Goal: Feedback & Contribution: Submit feedback/report problem

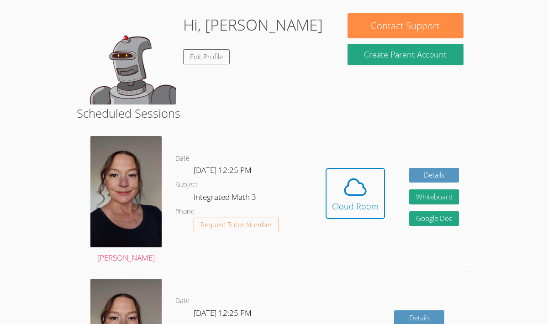
scroll to position [92, 0]
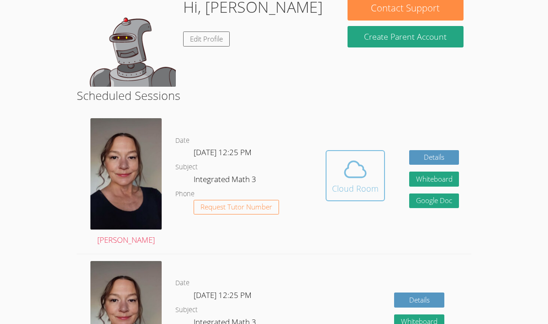
click at [364, 185] on div "Cloud Room" at bounding box center [355, 188] width 47 height 13
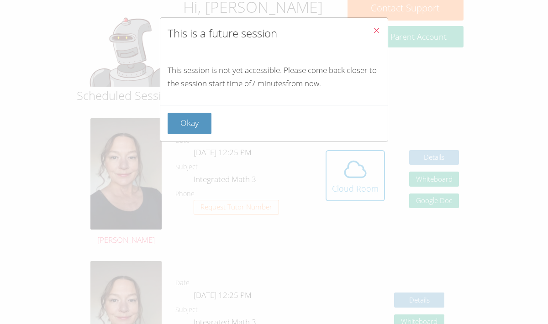
click at [377, 24] on button "Close" at bounding box center [377, 32] width 22 height 28
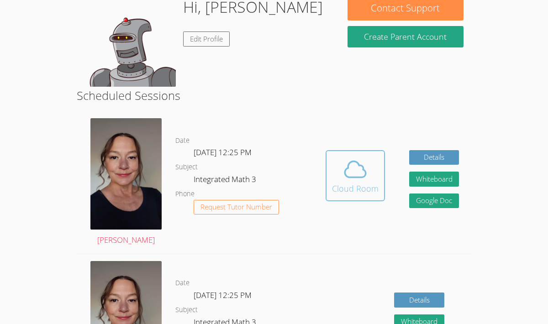
click at [366, 154] on button "Cloud Room" at bounding box center [355, 175] width 59 height 51
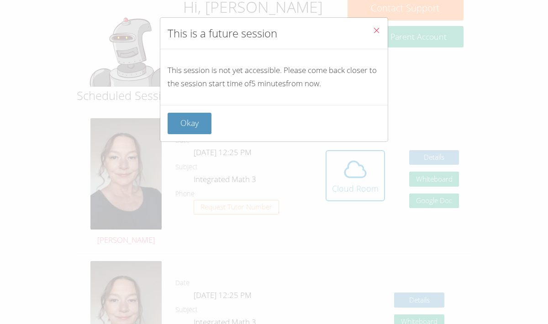
click at [377, 27] on icon "Close" at bounding box center [377, 31] width 8 height 8
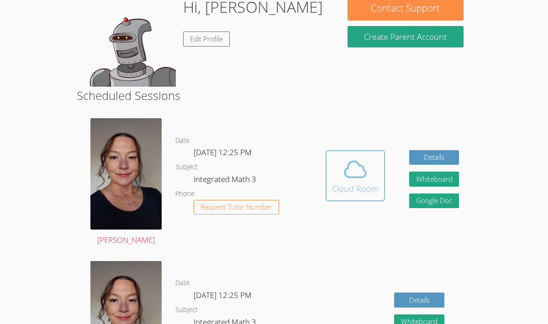
click at [361, 161] on icon at bounding box center [356, 170] width 26 height 26
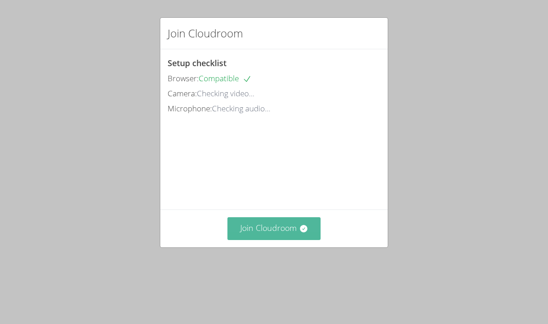
click at [303, 233] on icon at bounding box center [303, 228] width 7 height 7
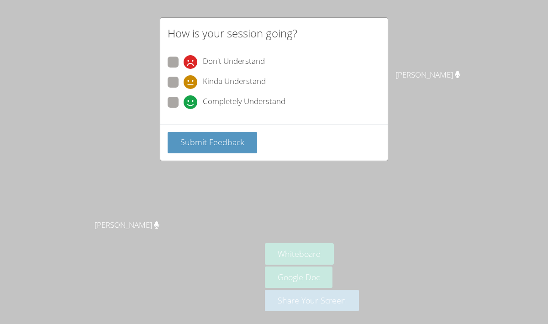
click at [184, 109] on span at bounding box center [184, 109] width 0 height 0
click at [184, 104] on input "Completely Understand" at bounding box center [188, 101] width 8 height 8
radio input "true"
click at [210, 141] on span "Submit Feedback" at bounding box center [213, 142] width 64 height 11
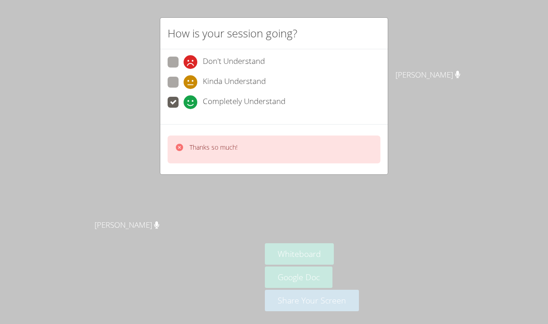
click at [266, 194] on div "How is your session going? Don't Understand Kinda Understand Completely Underst…" at bounding box center [274, 162] width 548 height 324
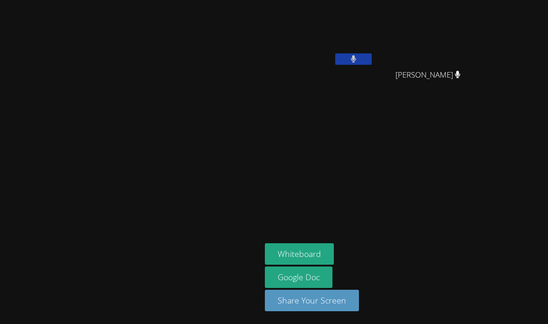
click at [34, 30] on div "[PERSON_NAME]" at bounding box center [131, 162] width 254 height 317
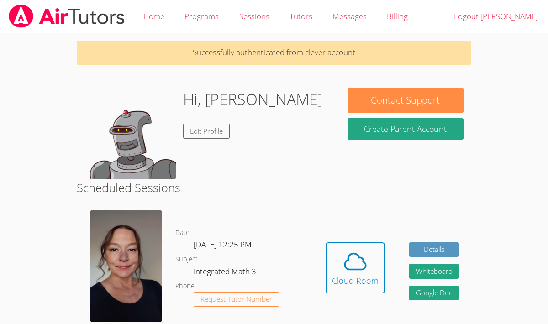
scroll to position [92, 0]
